Goal: Entertainment & Leisure: Consume media (video, audio)

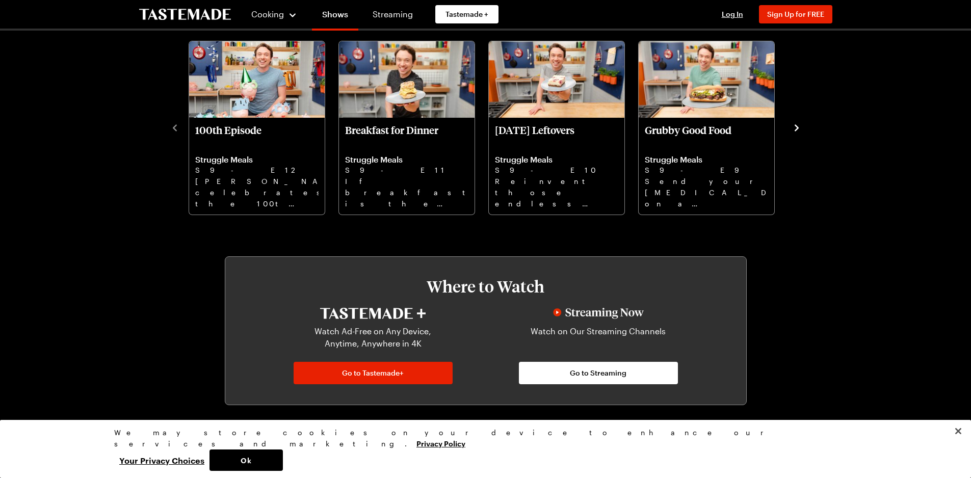
scroll to position [357, 0]
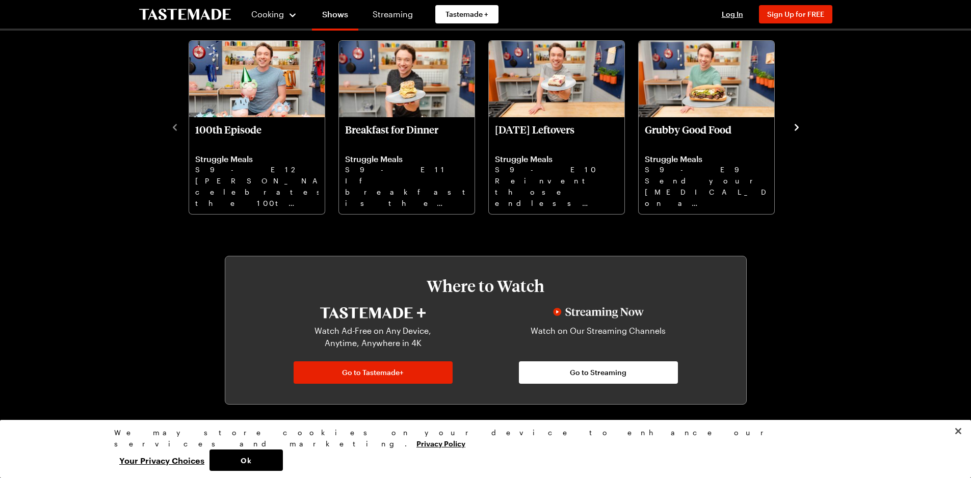
click at [796, 125] on icon "navigate to next item" at bounding box center [796, 127] width 4 height 7
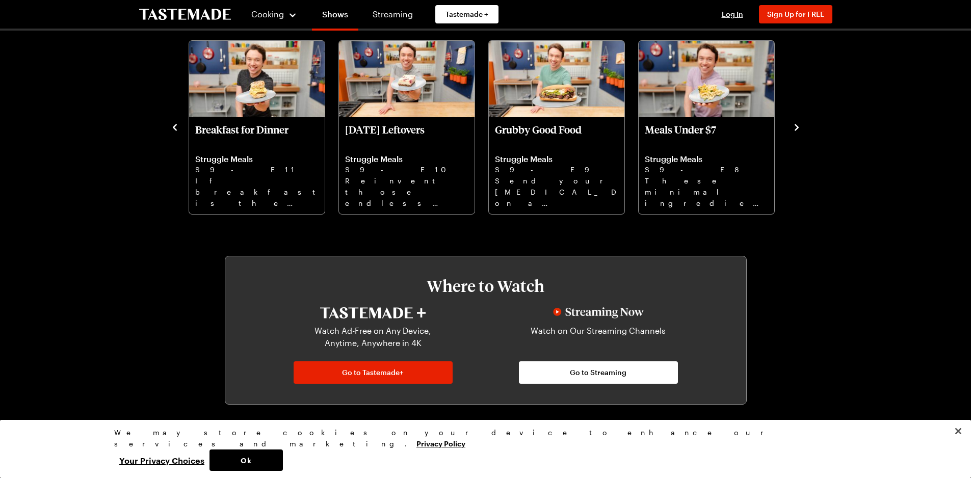
click at [796, 125] on icon "navigate to next item" at bounding box center [796, 127] width 4 height 7
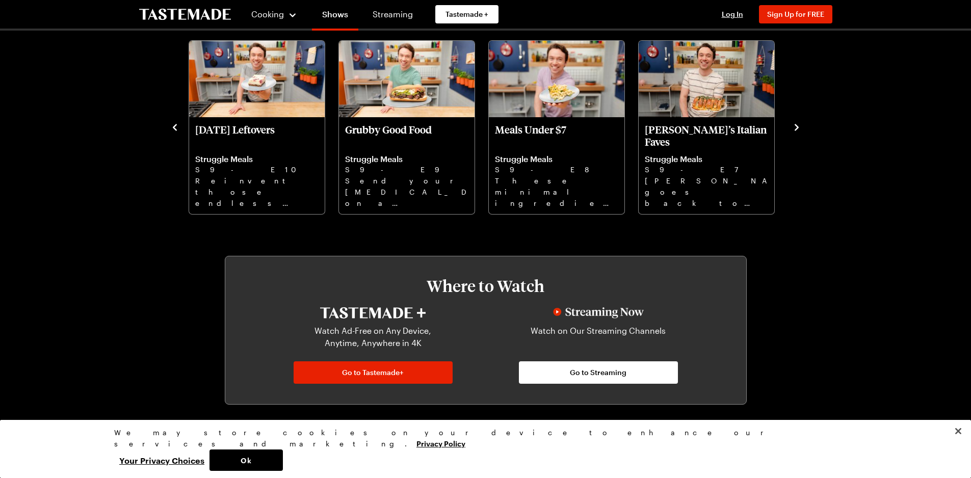
click at [796, 125] on icon "navigate to next item" at bounding box center [796, 127] width 4 height 7
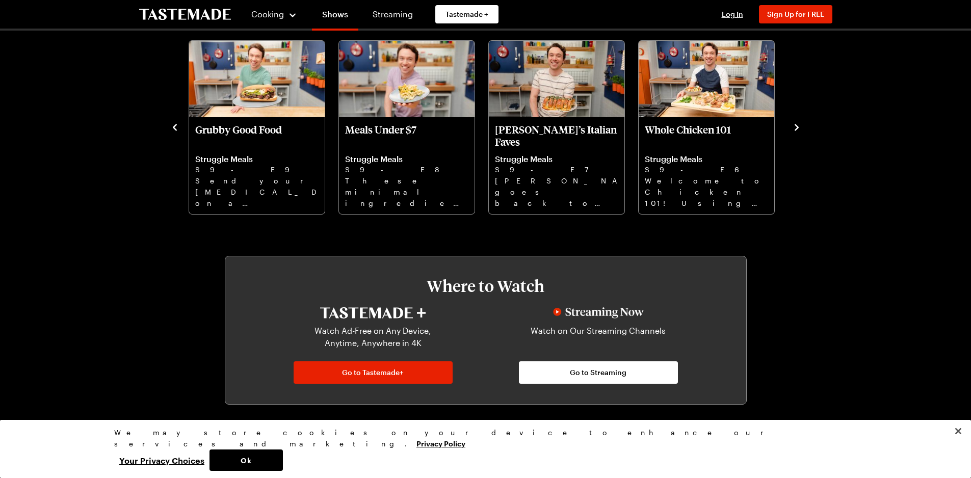
click at [796, 125] on icon "navigate to next item" at bounding box center [796, 127] width 4 height 7
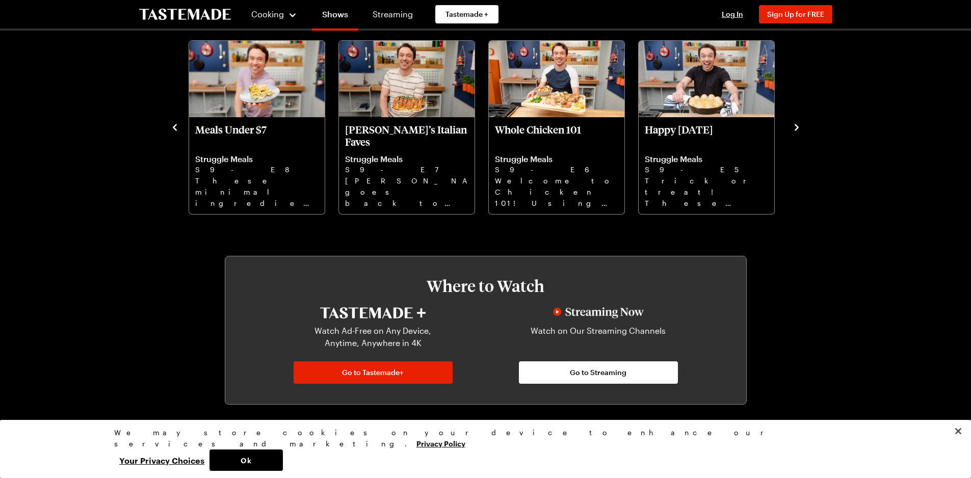
click at [796, 125] on icon "navigate to next item" at bounding box center [796, 127] width 4 height 7
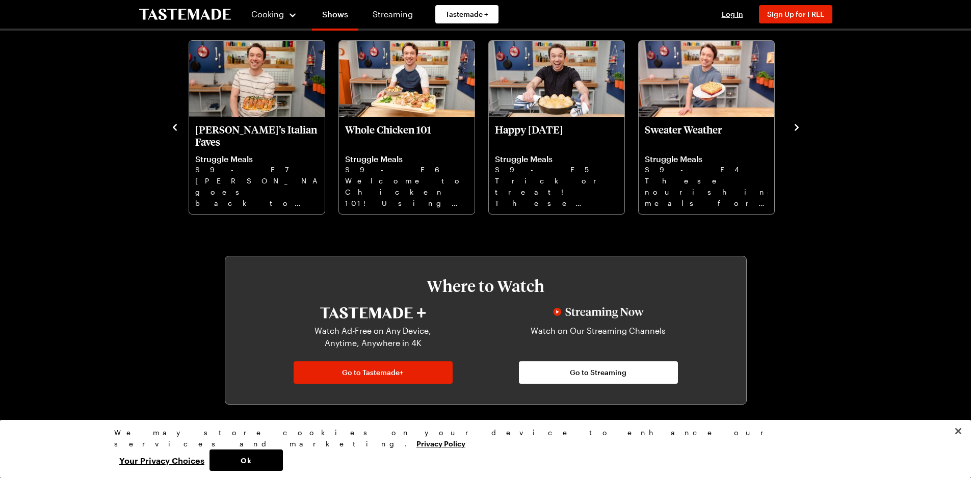
click at [796, 125] on icon "navigate to next item" at bounding box center [796, 127] width 4 height 7
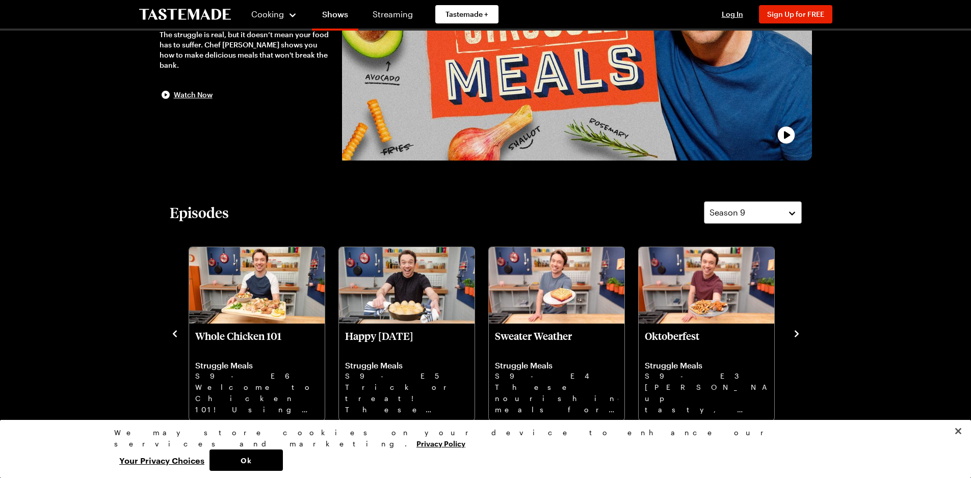
scroll to position [204, 0]
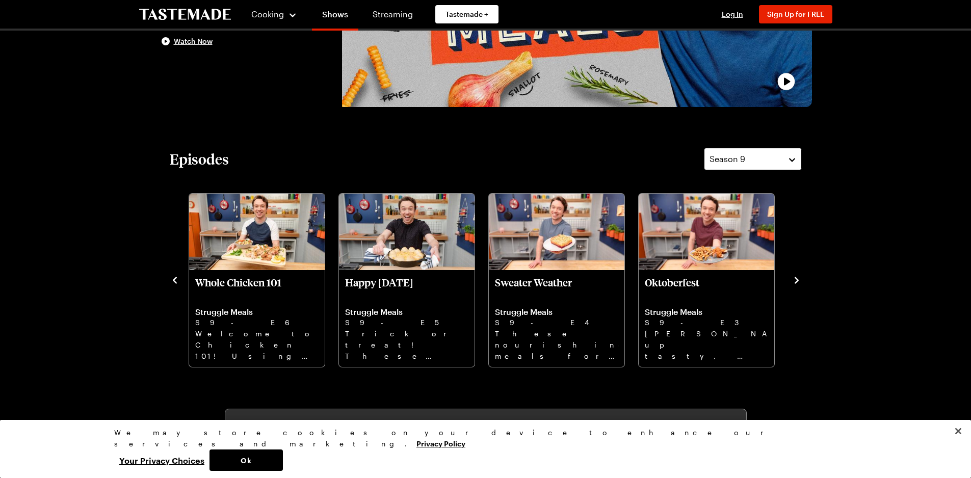
click at [767, 164] on div "Season 9" at bounding box center [744, 159] width 71 height 12
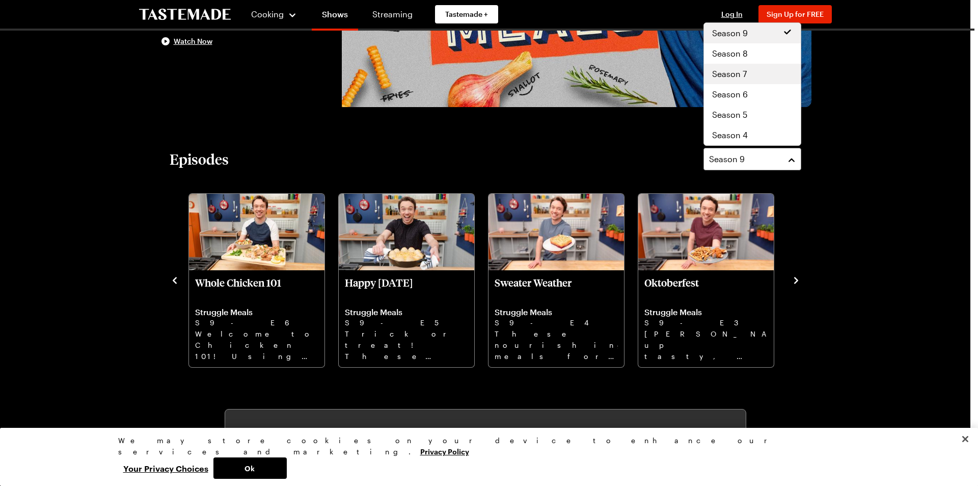
click at [749, 82] on div "Season 7" at bounding box center [752, 74] width 97 height 20
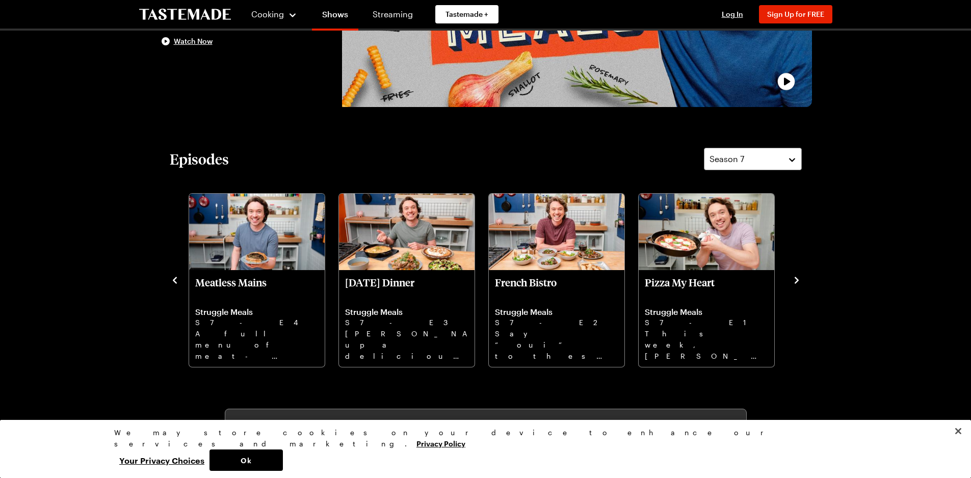
click at [801, 277] on icon "navigate to next item" at bounding box center [796, 280] width 10 height 10
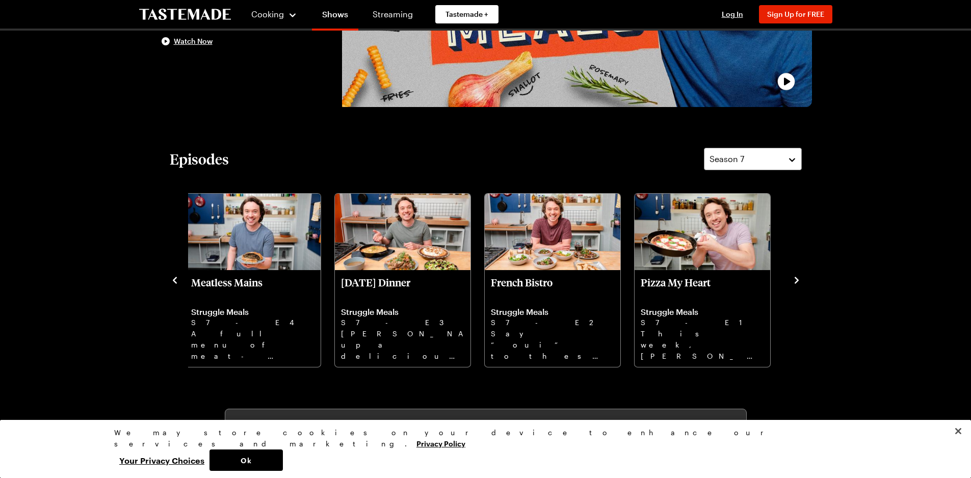
click at [173, 279] on icon "navigate to previous item" at bounding box center [175, 280] width 10 height 10
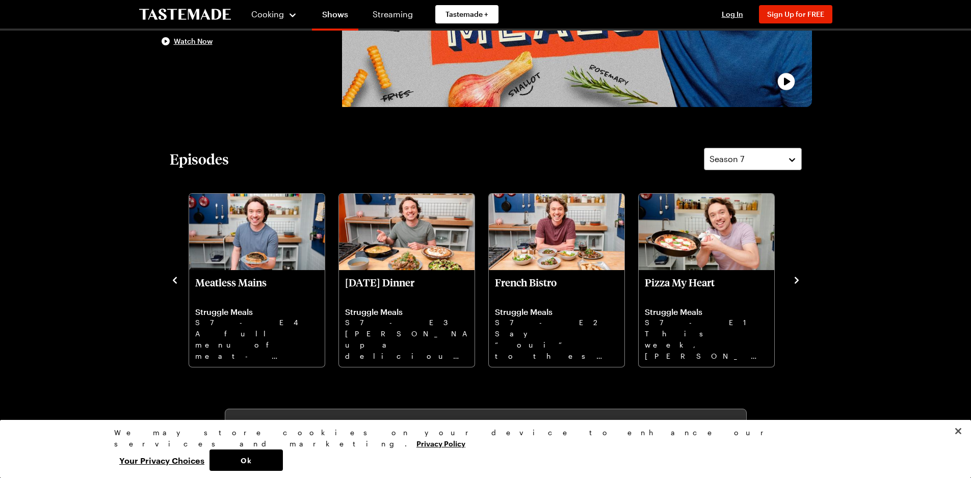
click at [173, 279] on icon "navigate to previous item" at bounding box center [175, 280] width 10 height 10
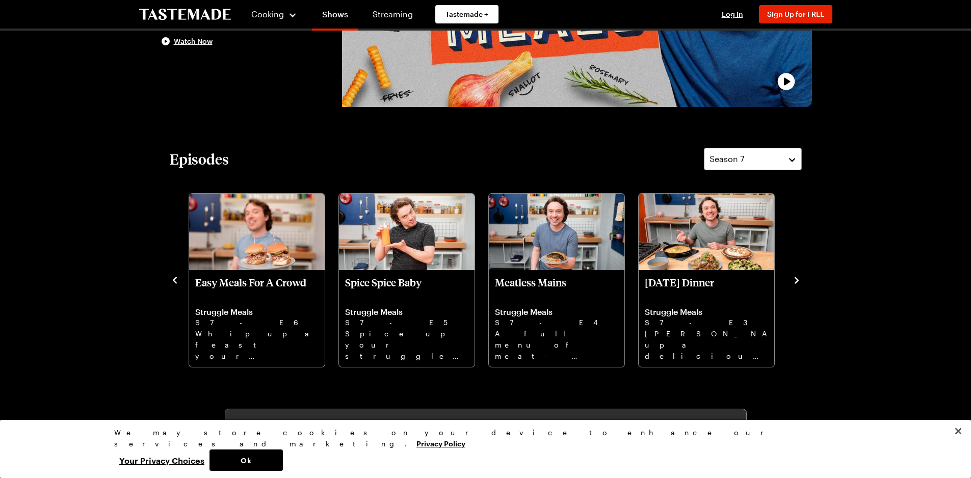
click at [173, 279] on icon "navigate to previous item" at bounding box center [175, 280] width 10 height 10
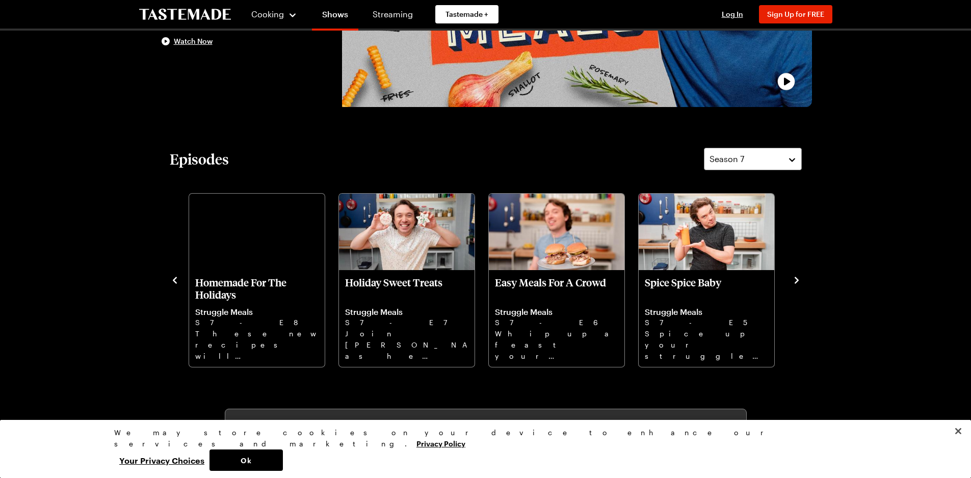
click at [173, 279] on icon "navigate to previous item" at bounding box center [175, 280] width 10 height 10
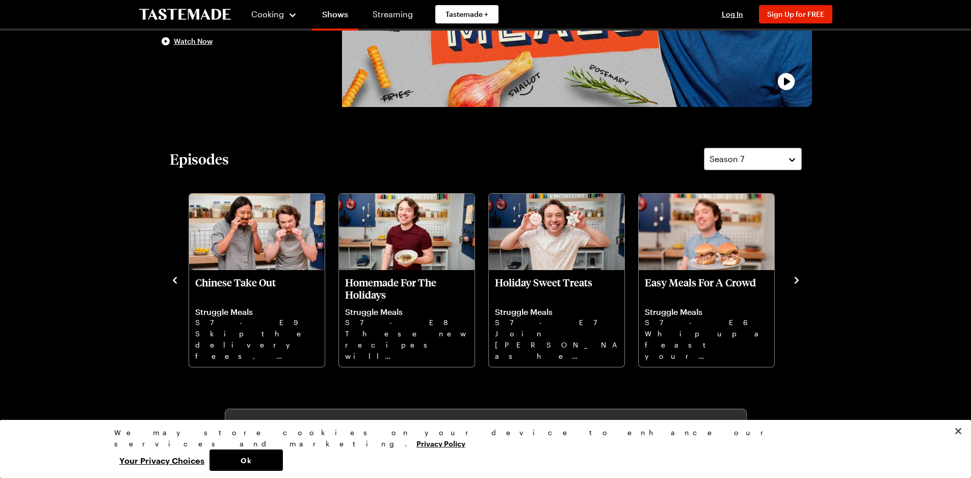
click at [173, 279] on icon "navigate to previous item" at bounding box center [175, 280] width 10 height 10
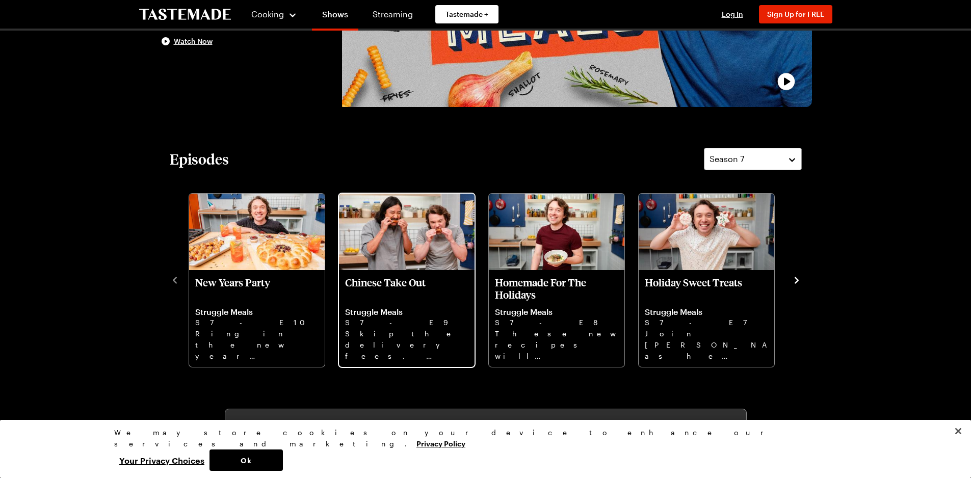
click at [418, 297] on p "Chinese Take Out" at bounding box center [406, 288] width 123 height 24
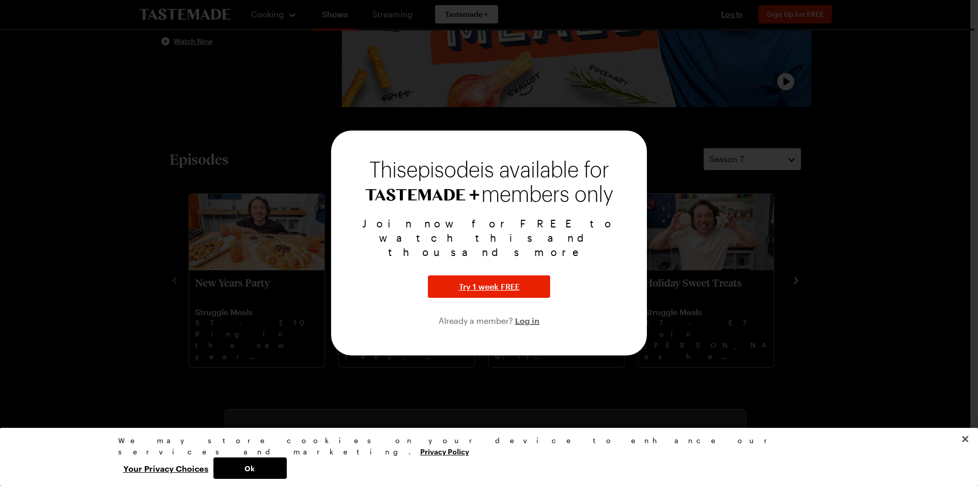
click at [102, 235] on div at bounding box center [489, 243] width 978 height 486
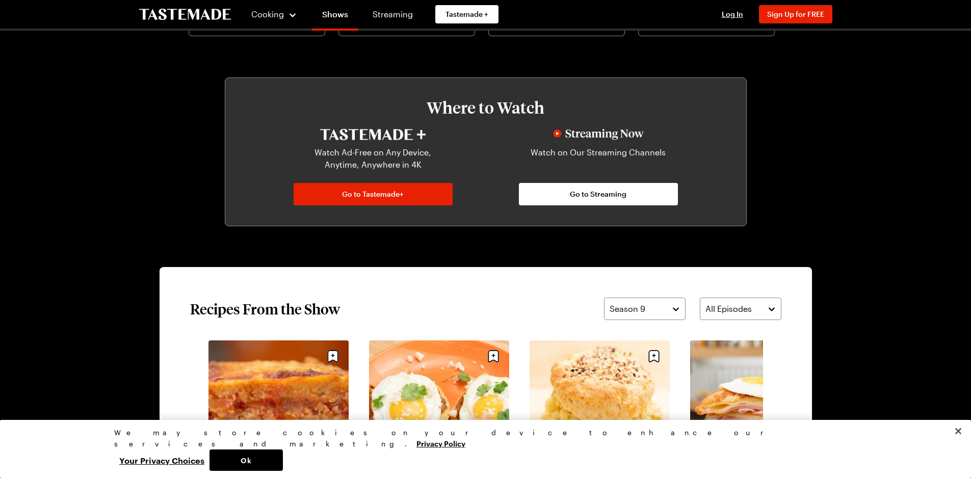
scroll to position [713, 0]
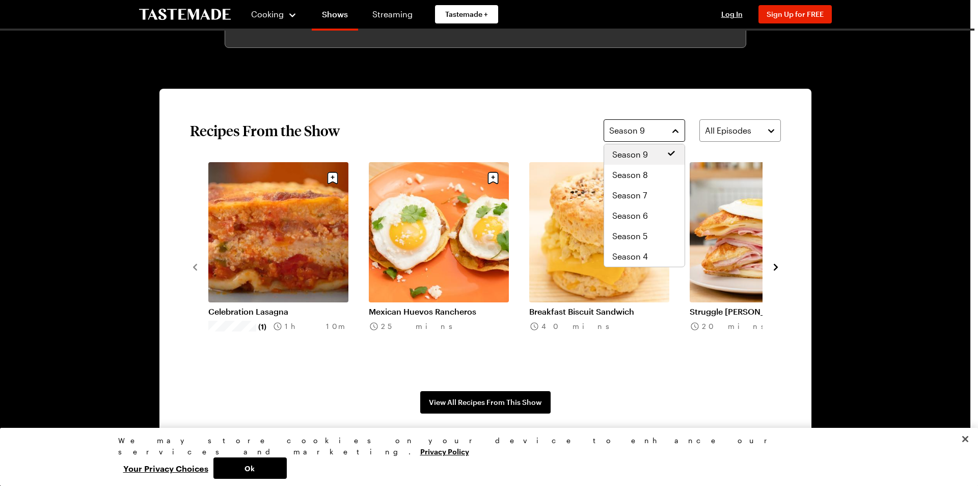
click at [669, 124] on button "Season 9" at bounding box center [645, 130] width 82 height 22
click at [642, 197] on span "Season 7" at bounding box center [630, 195] width 35 height 12
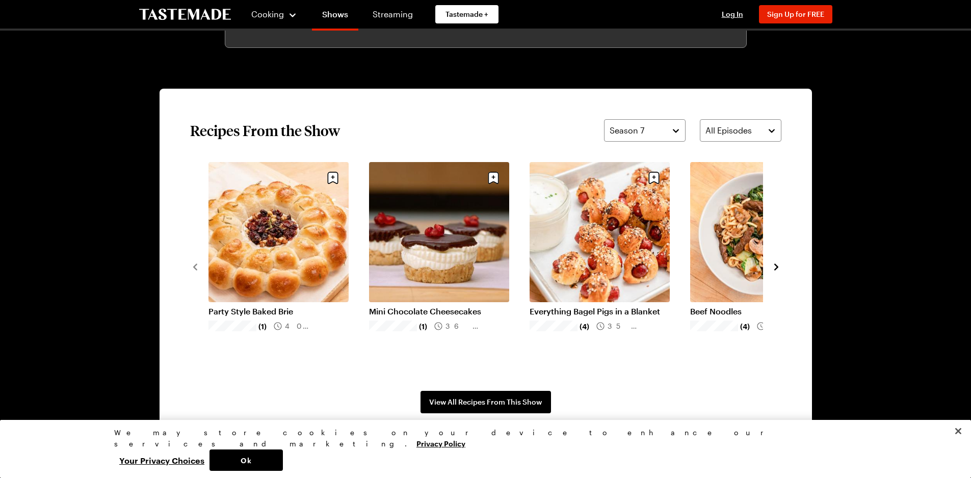
click at [778, 267] on icon "navigate to next item" at bounding box center [776, 267] width 10 height 10
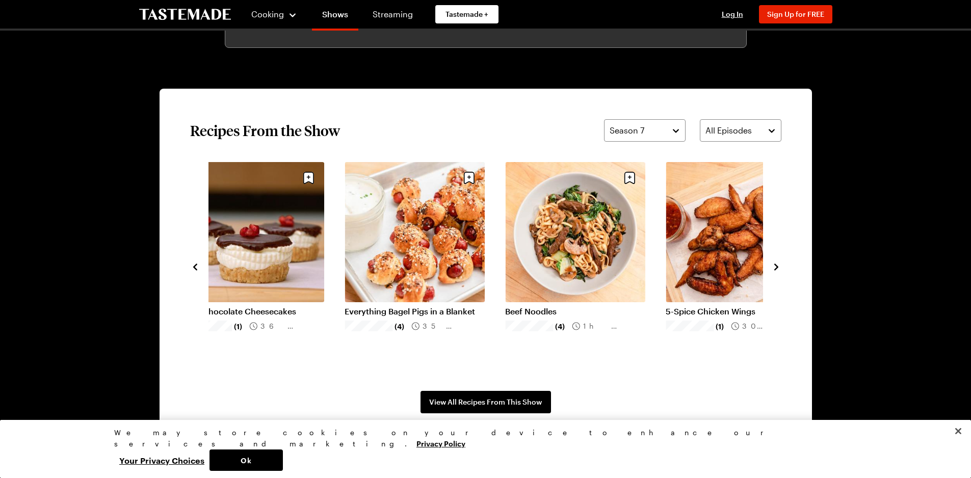
click at [778, 267] on icon "navigate to next item" at bounding box center [776, 267] width 10 height 10
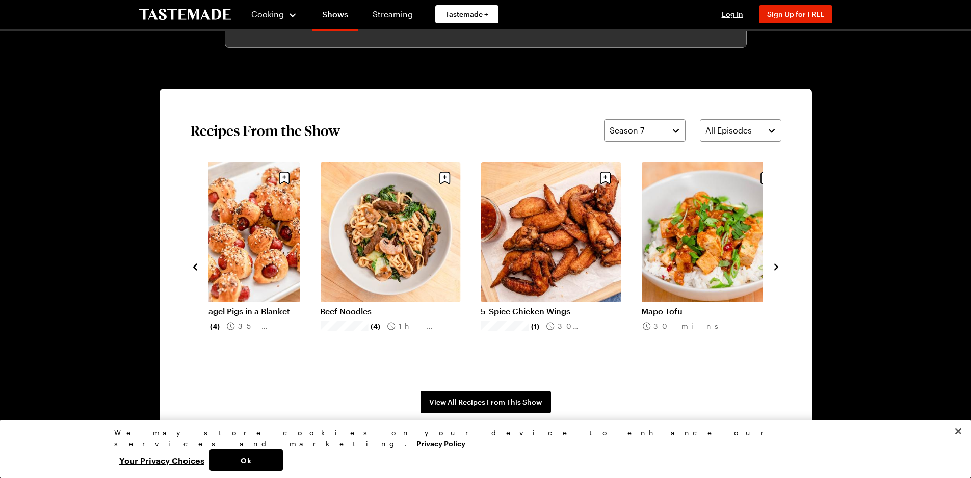
click at [778, 267] on icon "navigate to next item" at bounding box center [776, 267] width 10 height 10
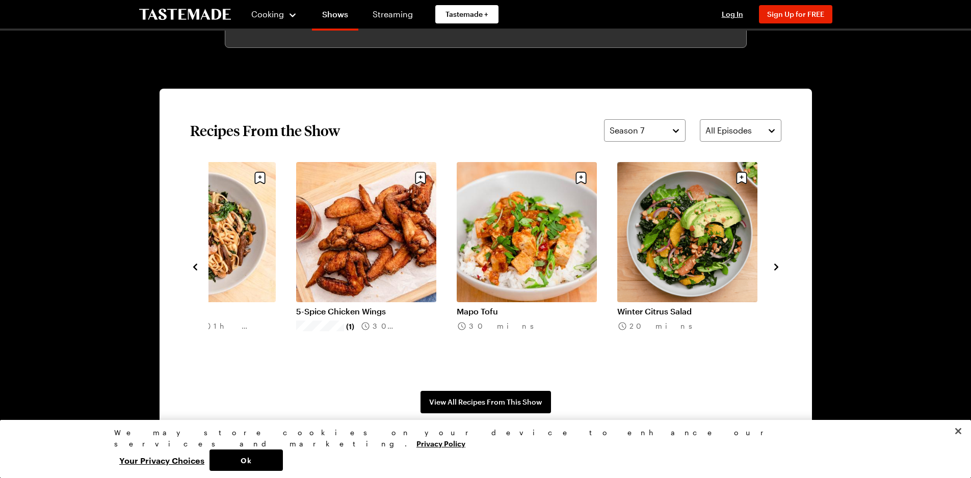
click at [778, 267] on icon "navigate to next item" at bounding box center [776, 267] width 10 height 10
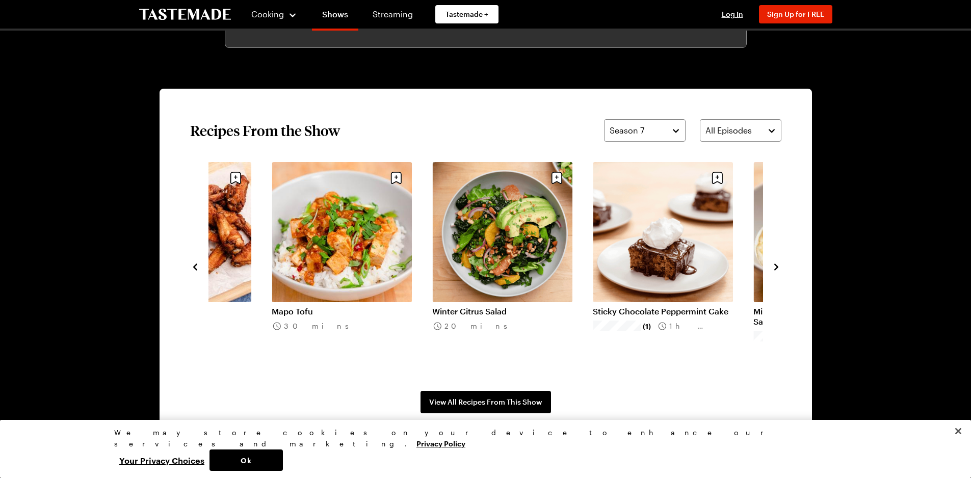
click at [195, 267] on icon "navigate to previous item" at bounding box center [195, 267] width 10 height 10
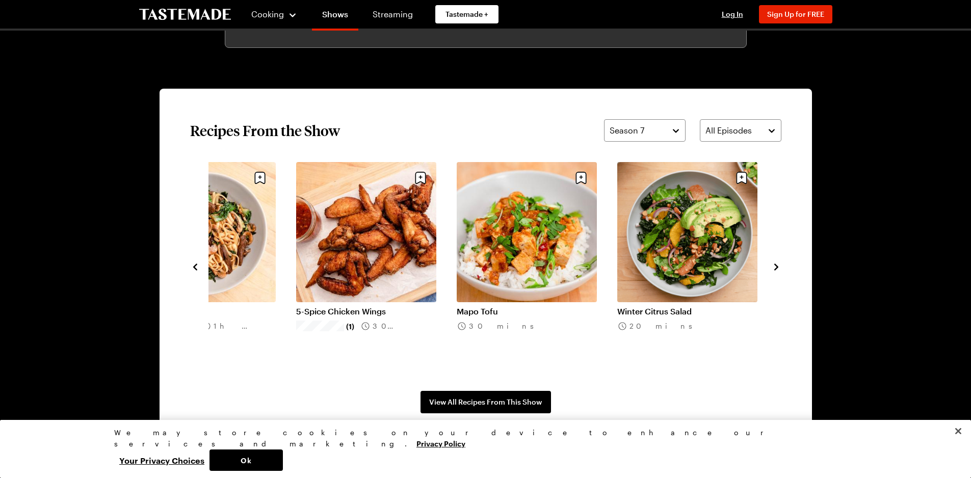
click at [195, 267] on icon "navigate to previous item" at bounding box center [195, 267] width 10 height 10
